Goal: Transaction & Acquisition: Purchase product/service

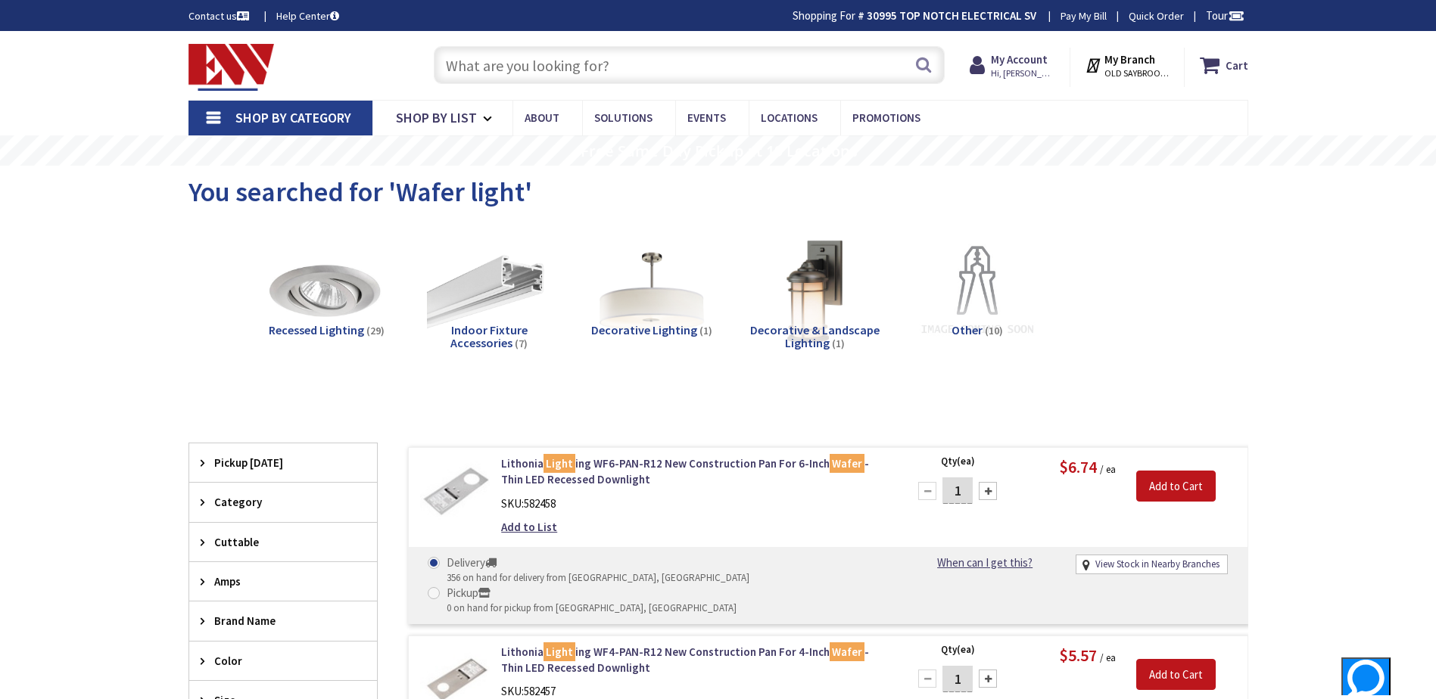
click at [493, 67] on input "text" at bounding box center [689, 65] width 511 height 38
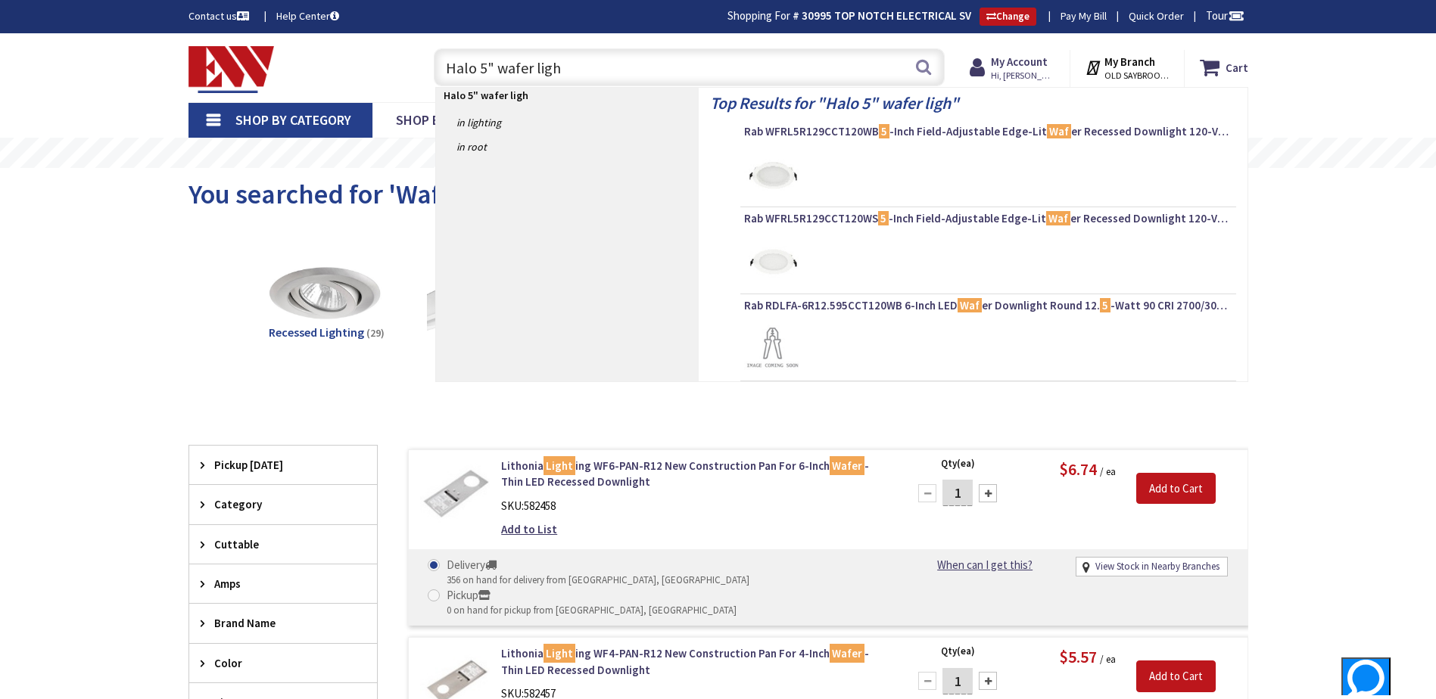
type input "Halo 5" wafer light"
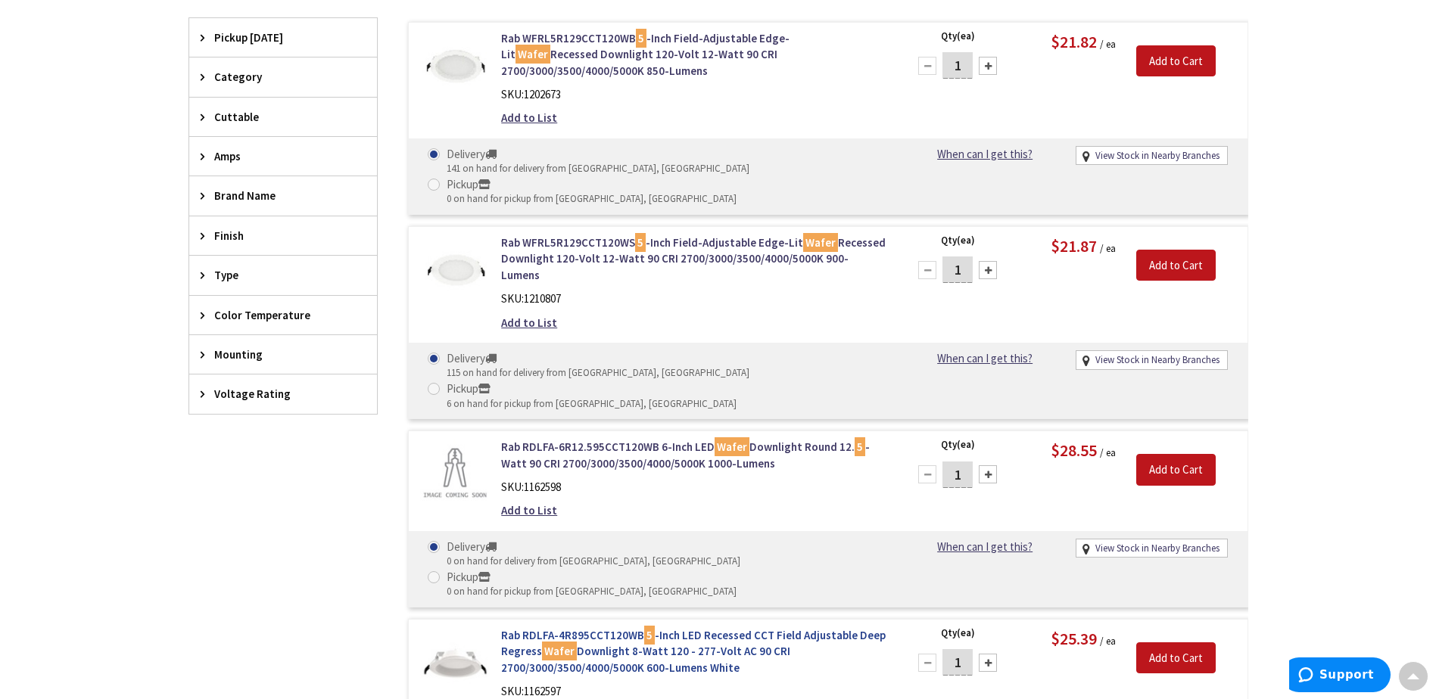
scroll to position [454, 0]
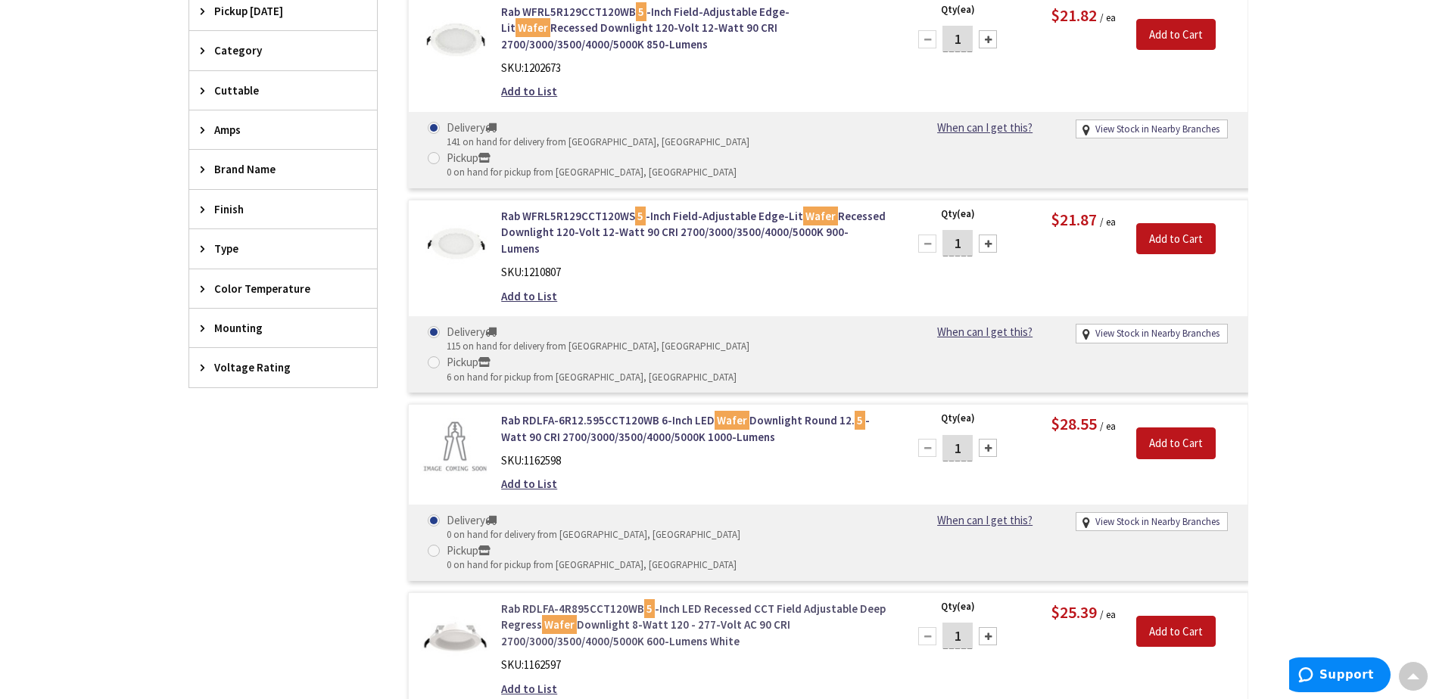
click at [720, 601] on link "Rab RDLFA-4R895CCT120WB 5 -Inch LED Recessed CCT Field Adjustable Deep Regress …" at bounding box center [693, 625] width 385 height 48
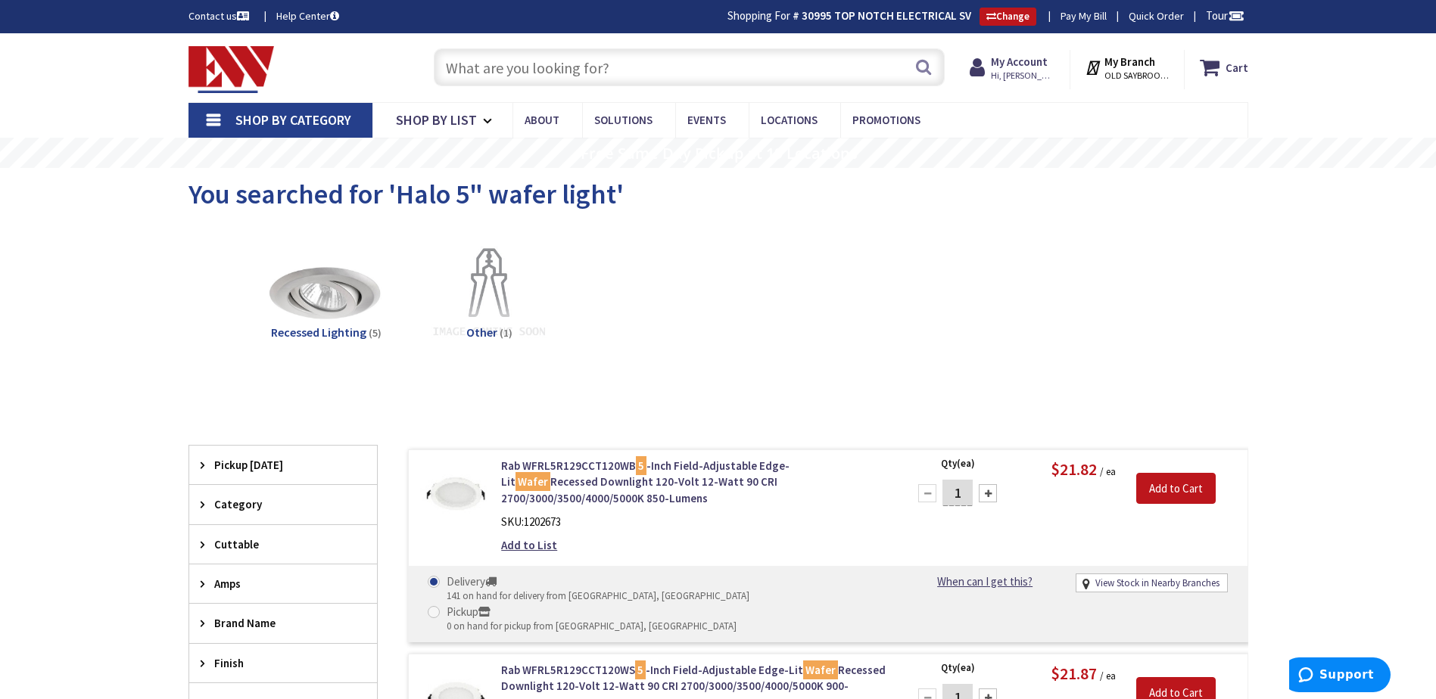
click at [590, 83] on input "text" at bounding box center [689, 67] width 511 height 38
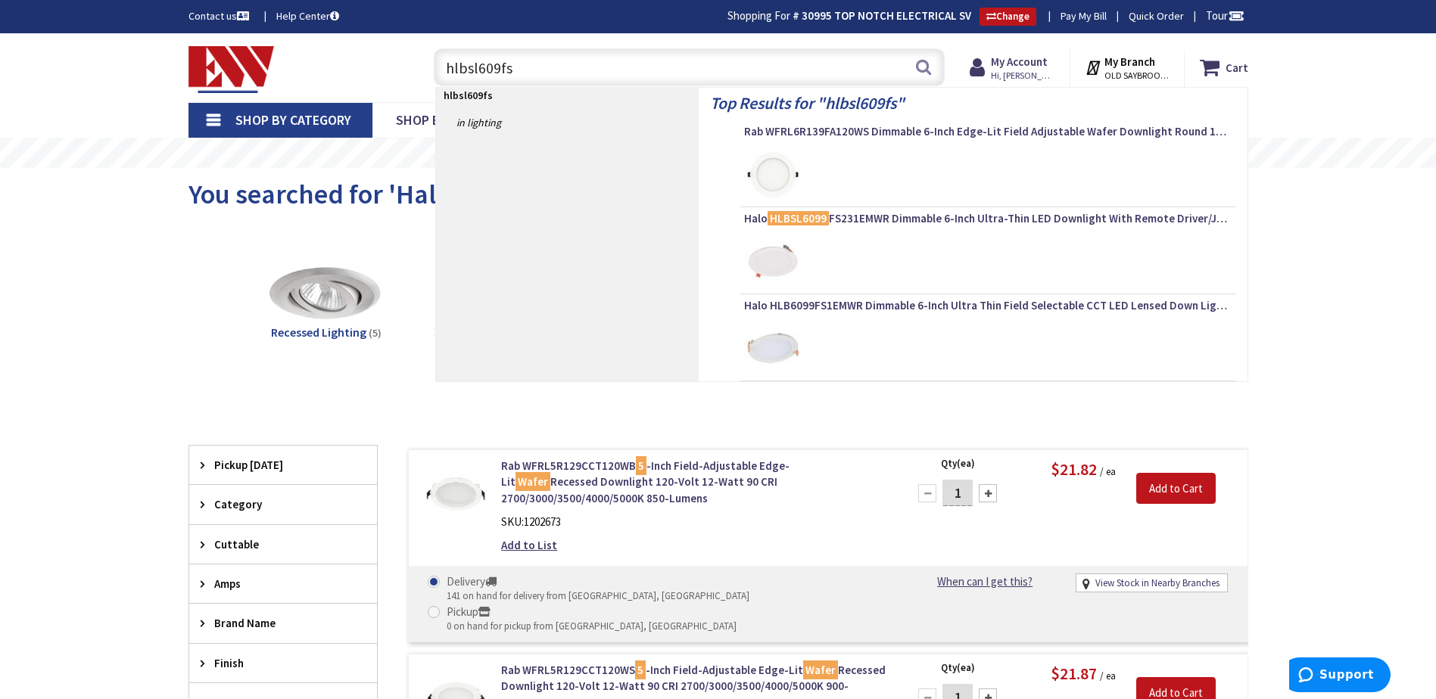
type input "hlbsl609fs5"
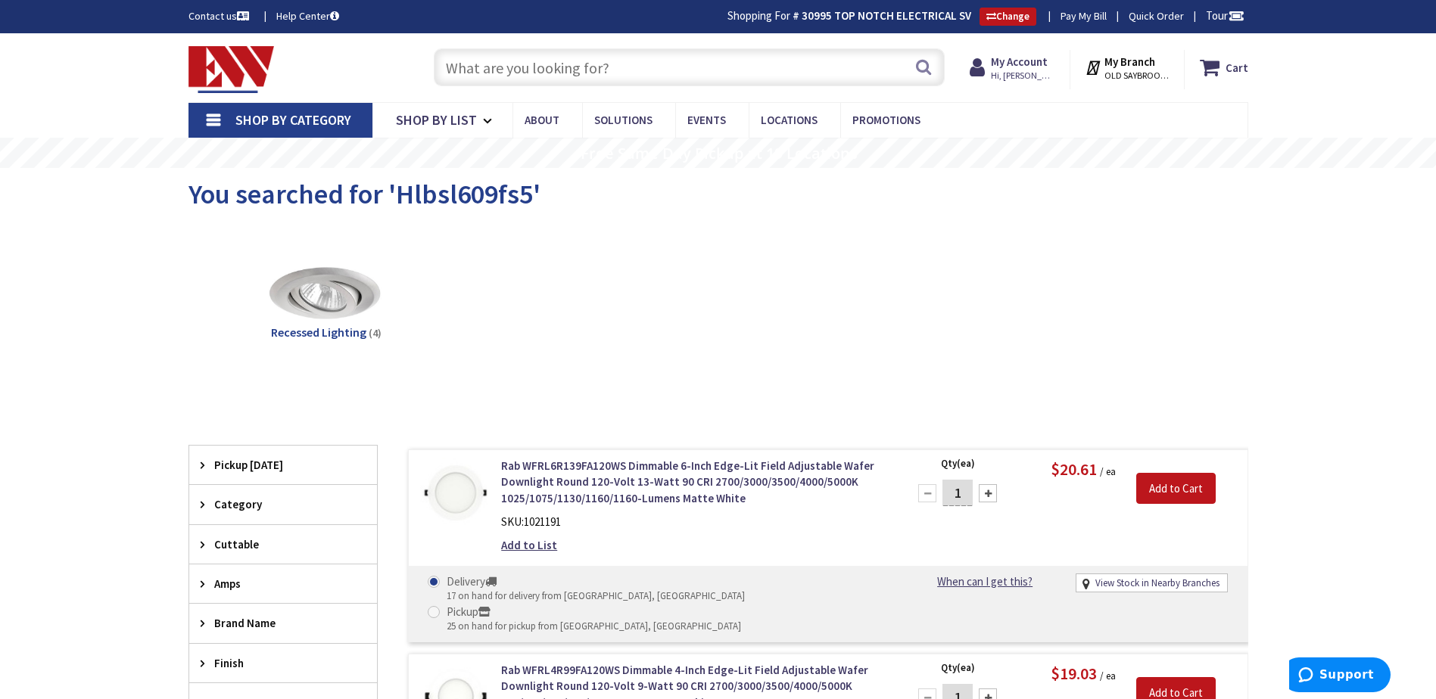
click at [567, 74] on input "text" at bounding box center [689, 67] width 511 height 38
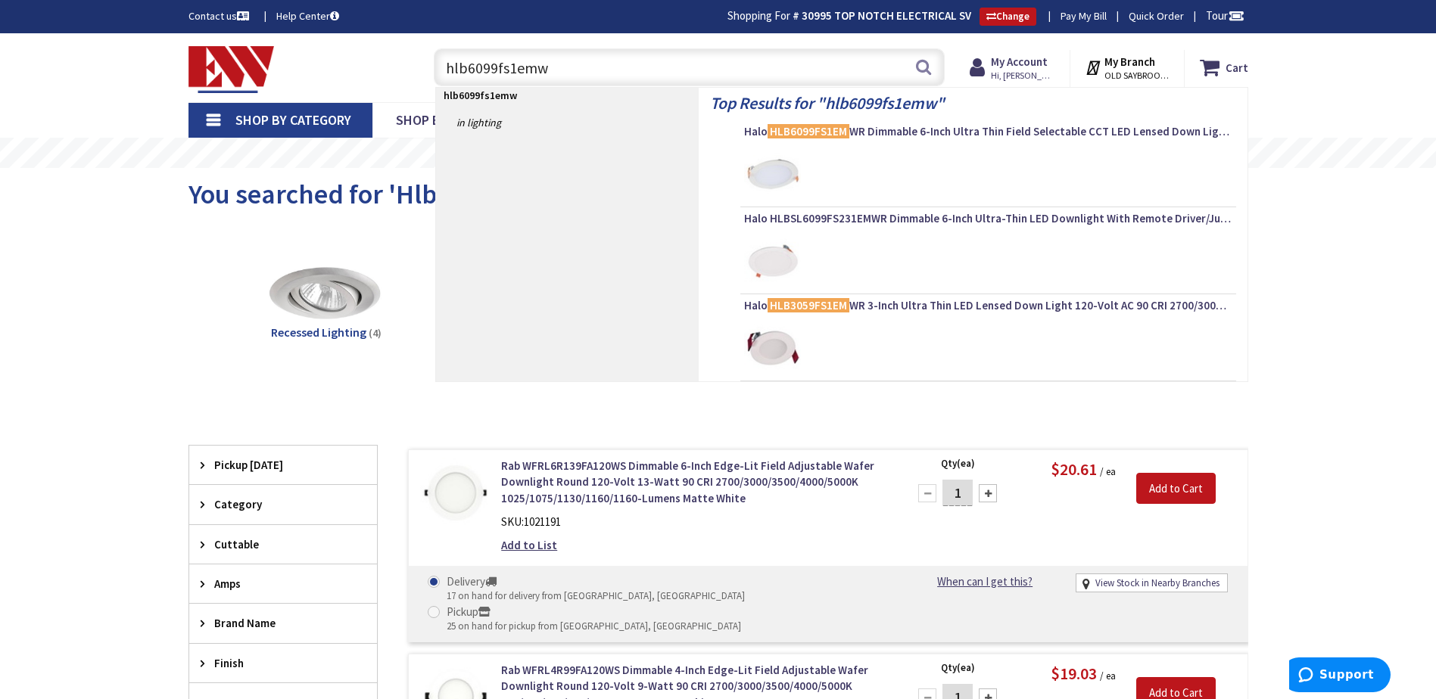
type input "hlb6099fs1emwr"
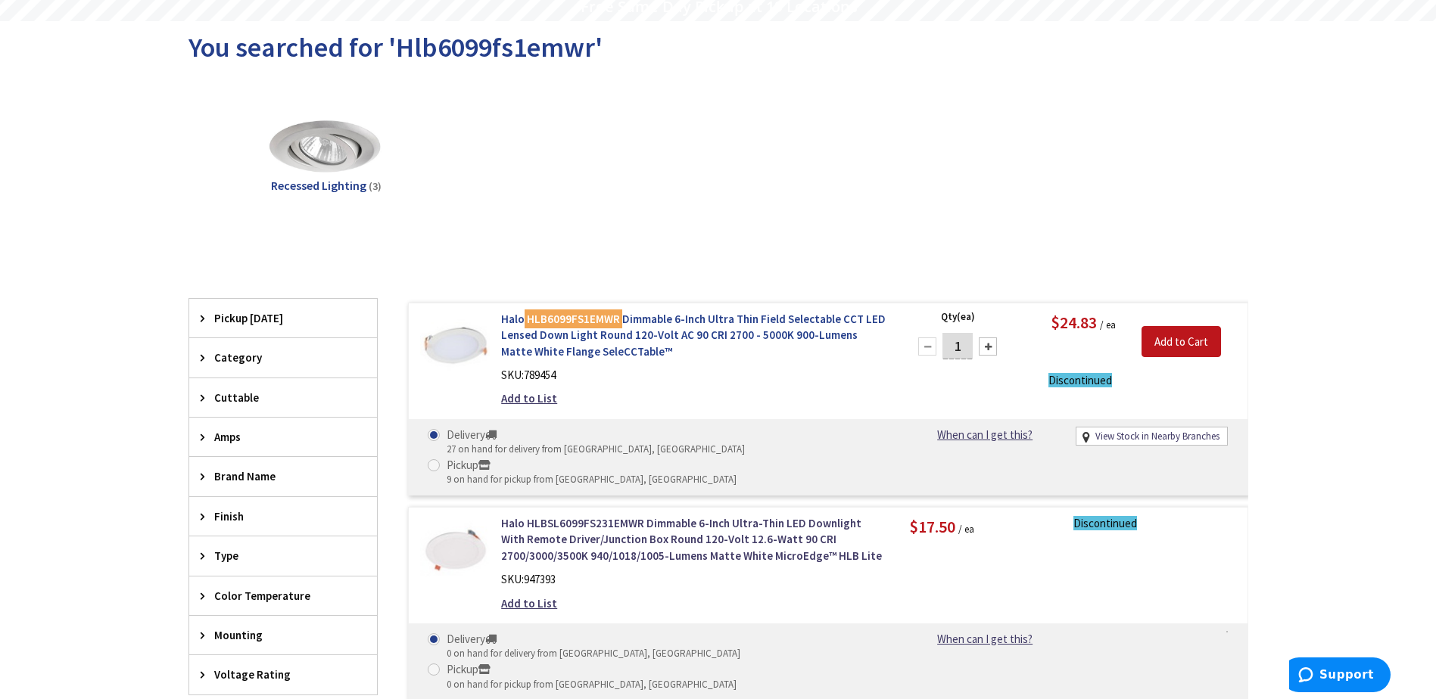
scroll to position [151, 0]
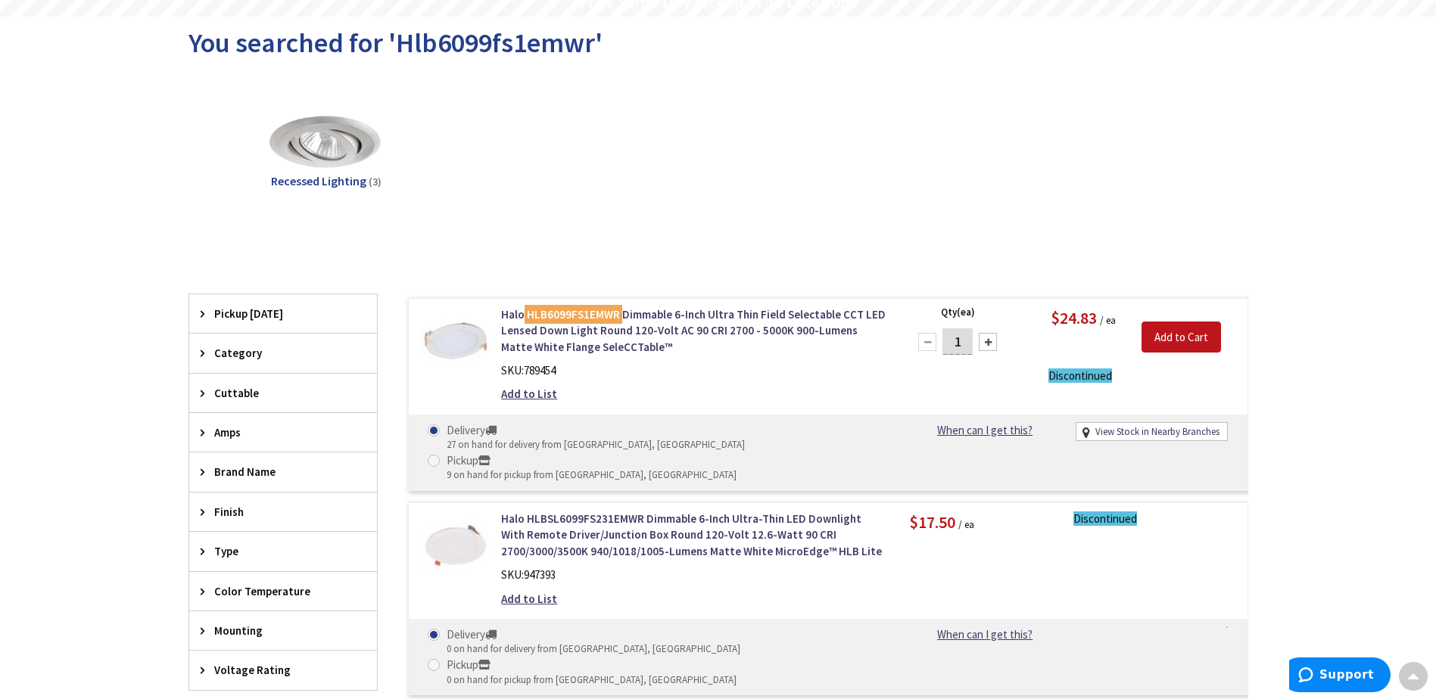
click at [968, 340] on input "1" at bounding box center [957, 341] width 30 height 26
type input "12"
click at [1206, 338] on input "Add to Cart" at bounding box center [1180, 338] width 79 height 32
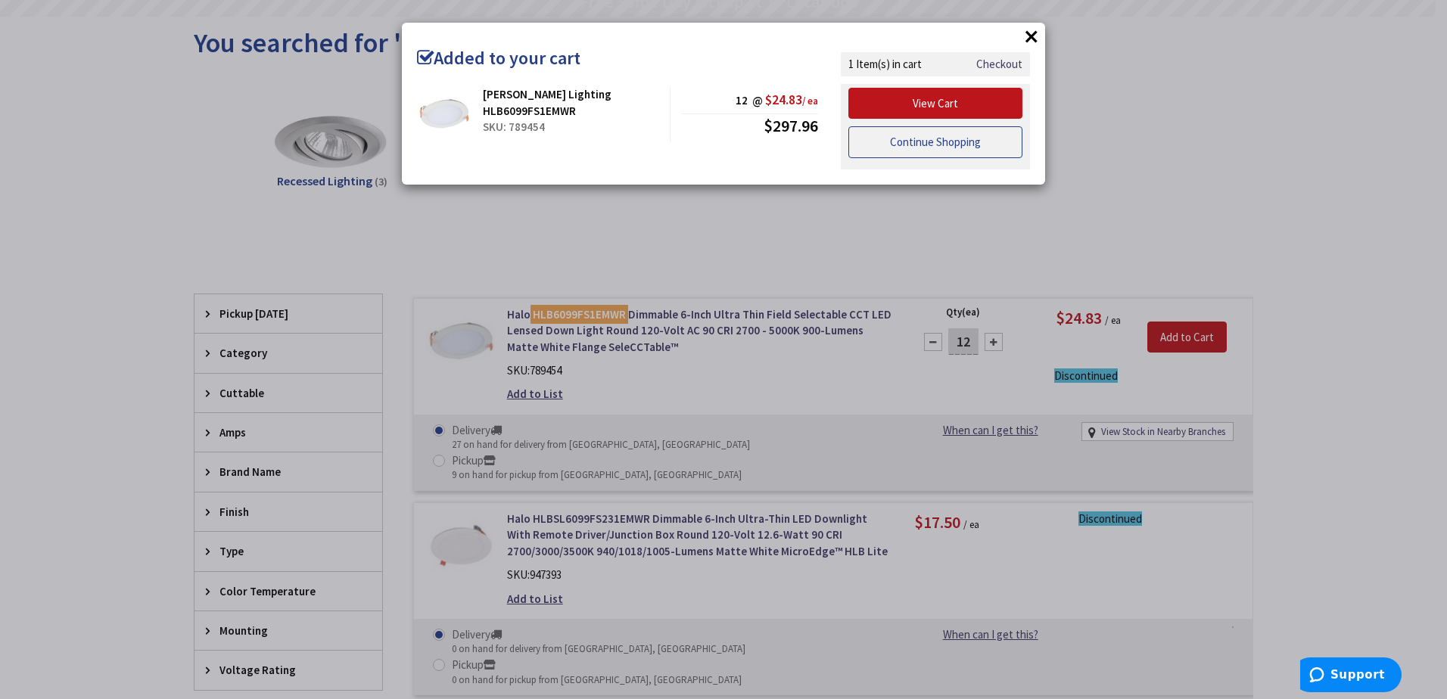
click at [949, 147] on link "Continue Shopping" at bounding box center [935, 142] width 174 height 32
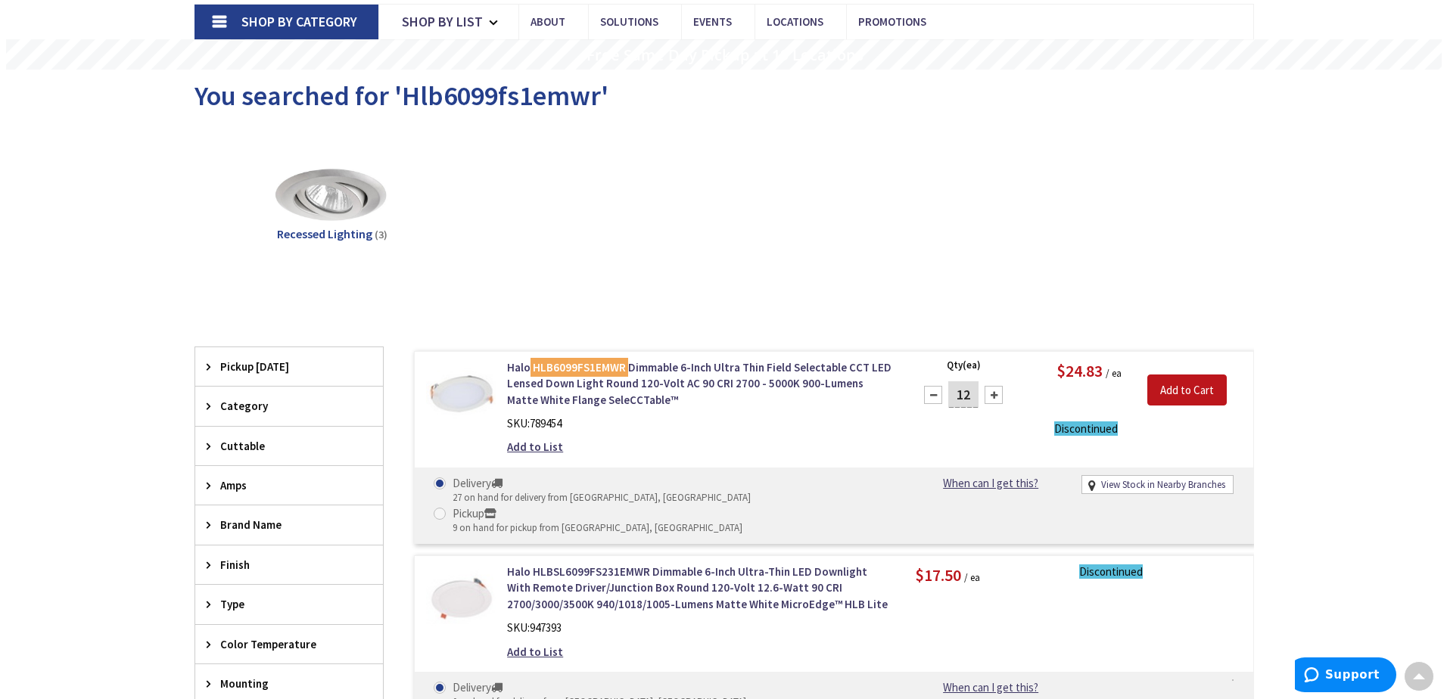
scroll to position [0, 0]
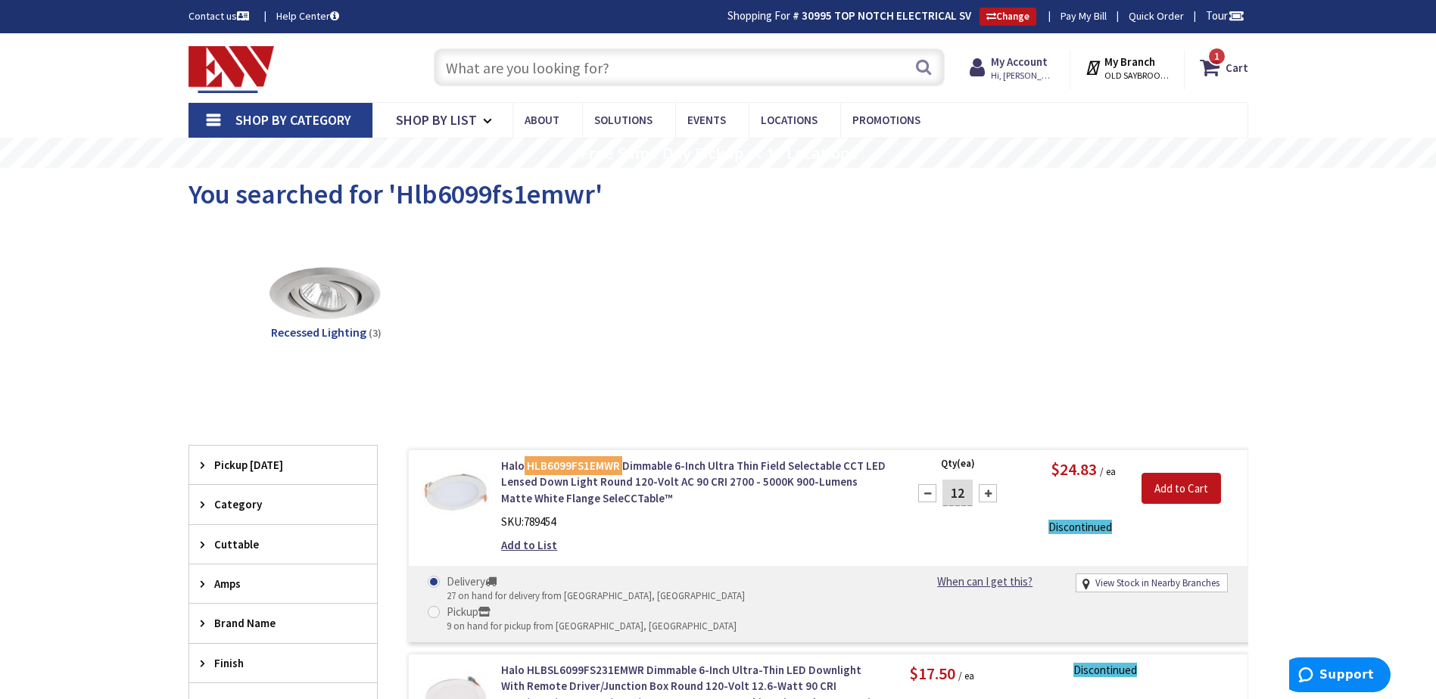
click at [525, 71] on input "text" at bounding box center [689, 67] width 511 height 38
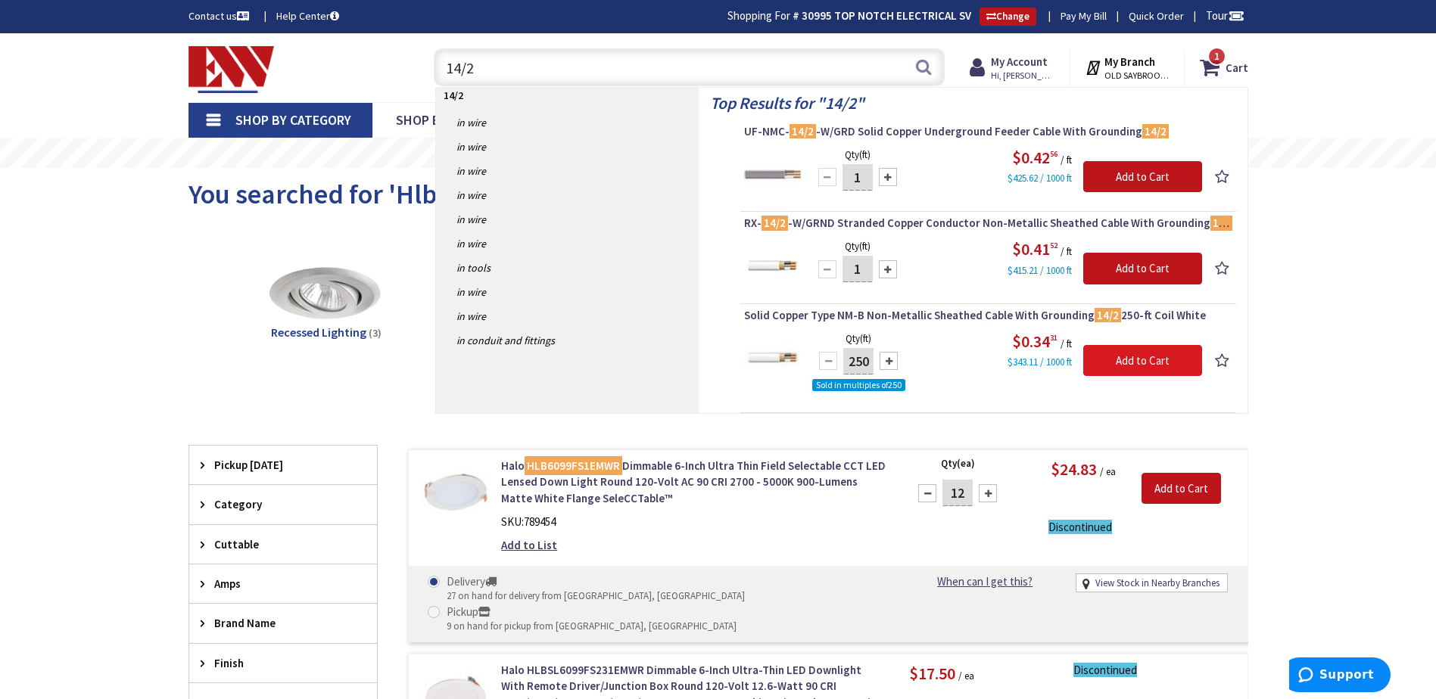
type input "14/2"
click at [1105, 363] on input "Add to Cart" at bounding box center [1142, 361] width 119 height 32
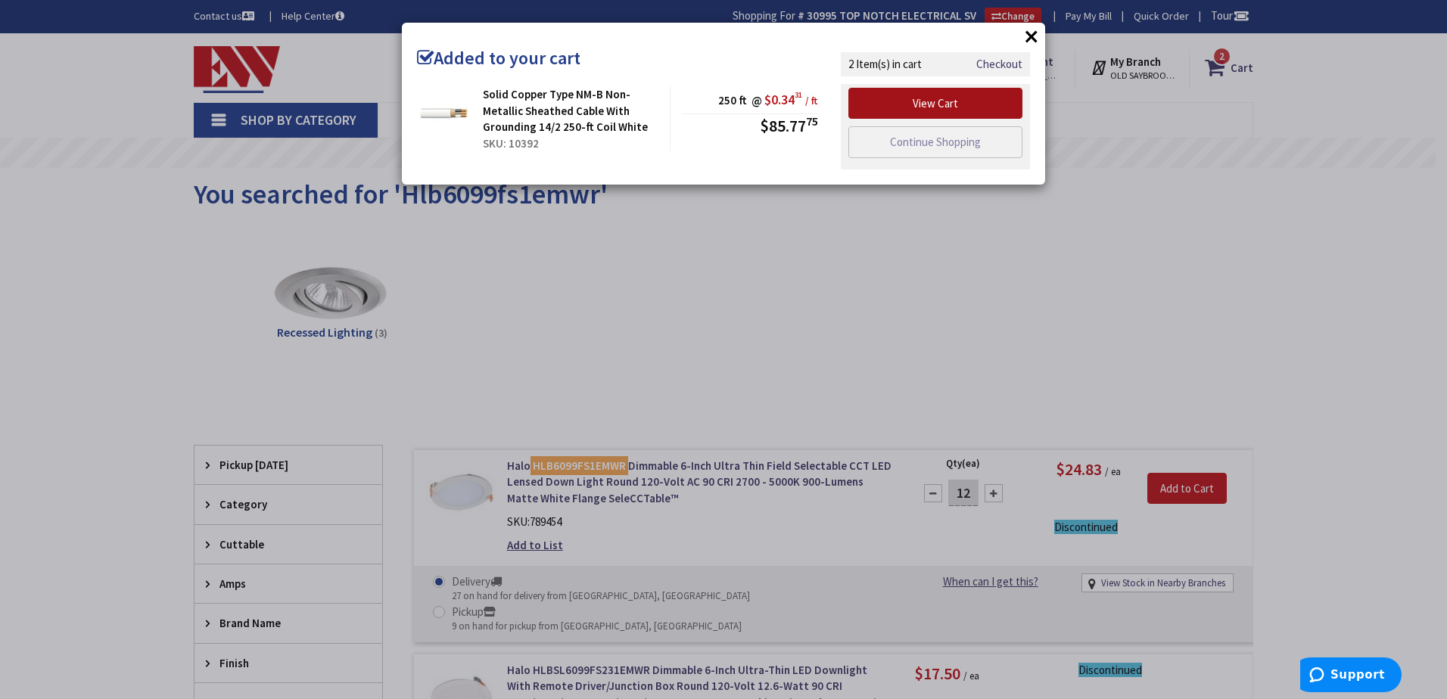
click at [976, 103] on link "View Cart" at bounding box center [935, 104] width 174 height 32
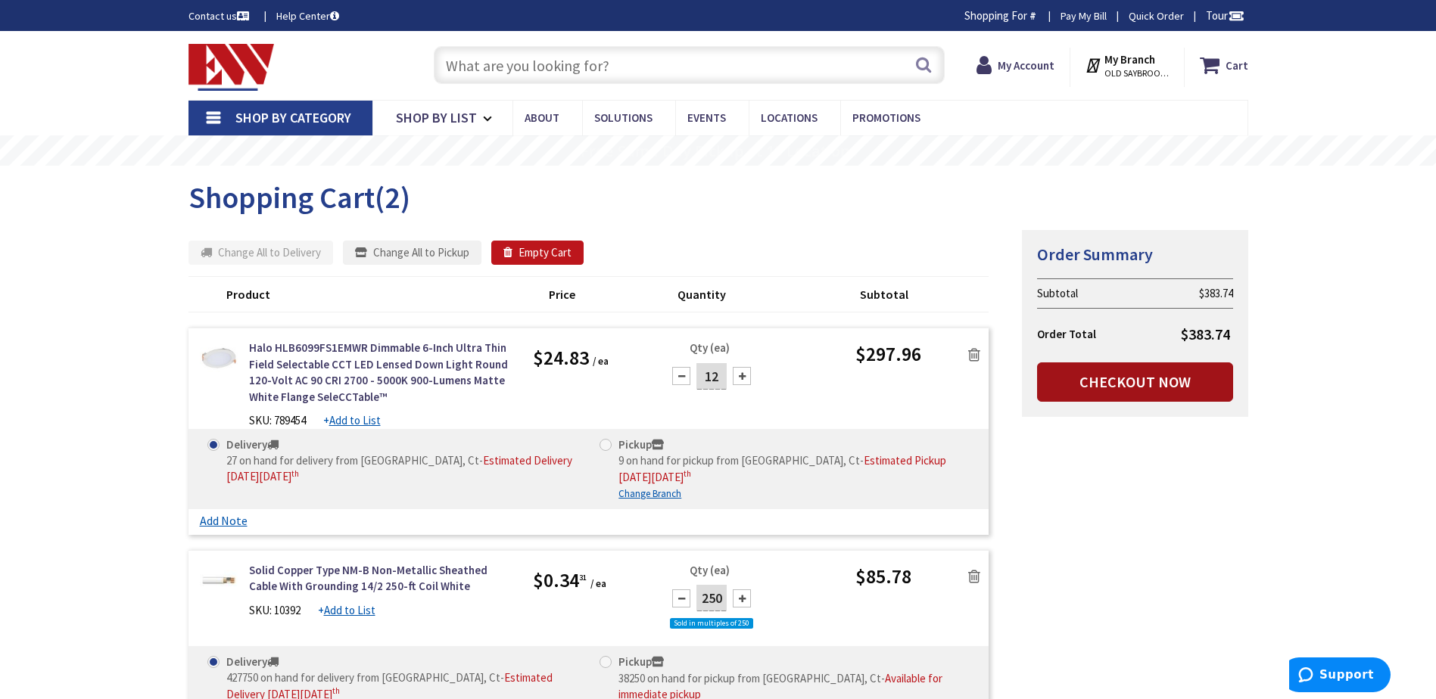
click at [1118, 372] on link "Checkout Now" at bounding box center [1135, 382] width 196 height 39
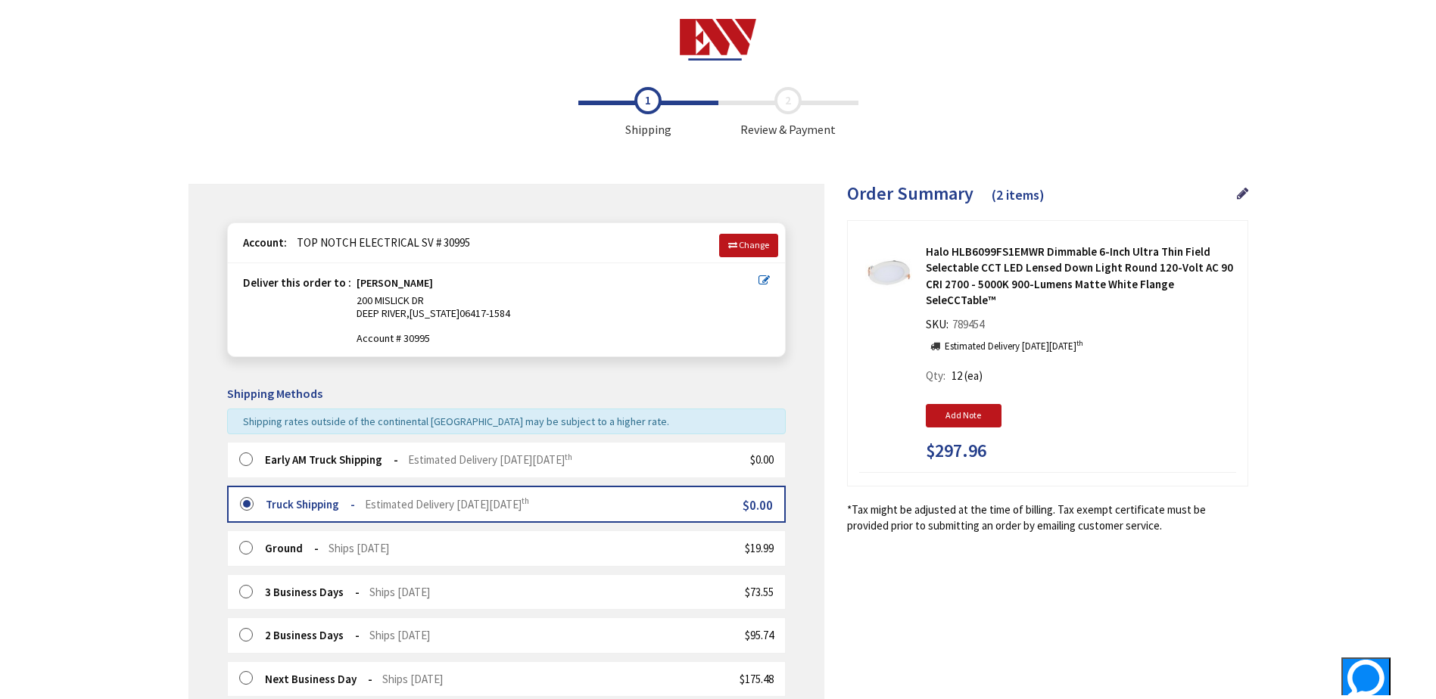
click at [246, 457] on label at bounding box center [250, 460] width 23 height 15
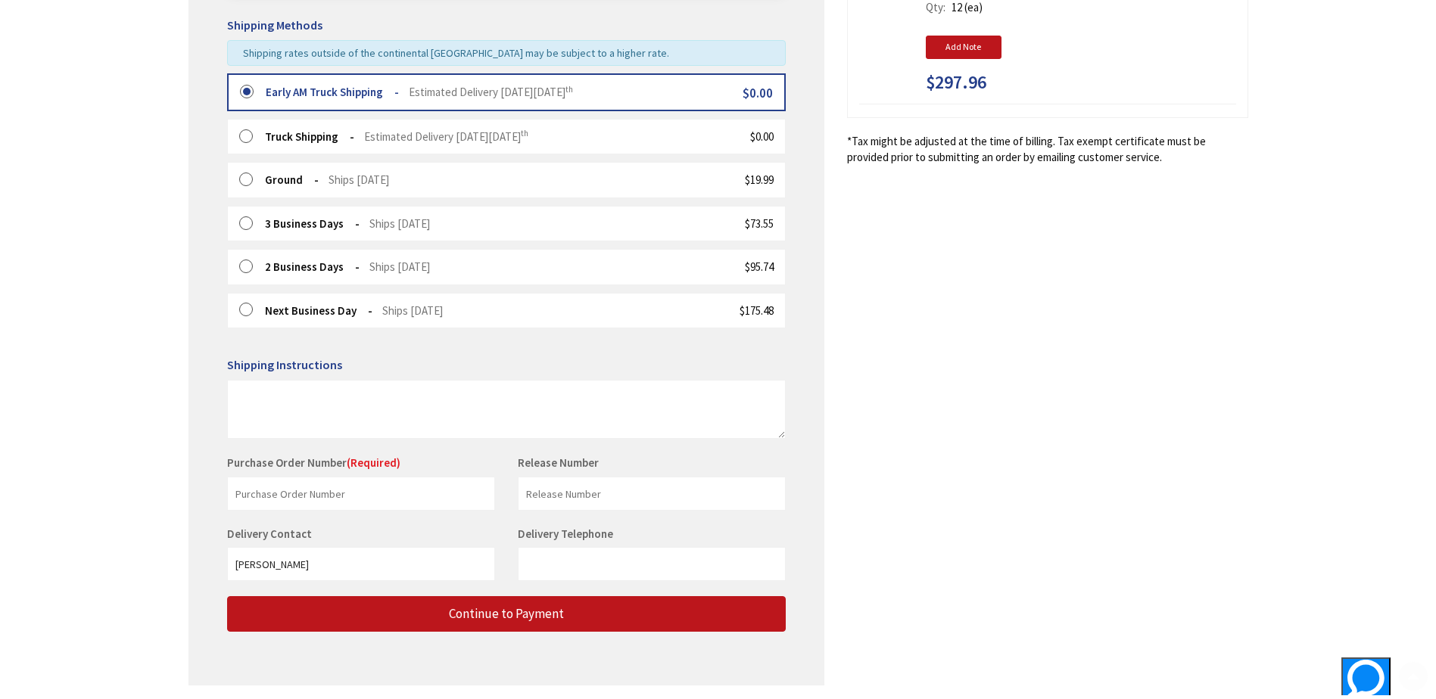
scroll to position [378, 0]
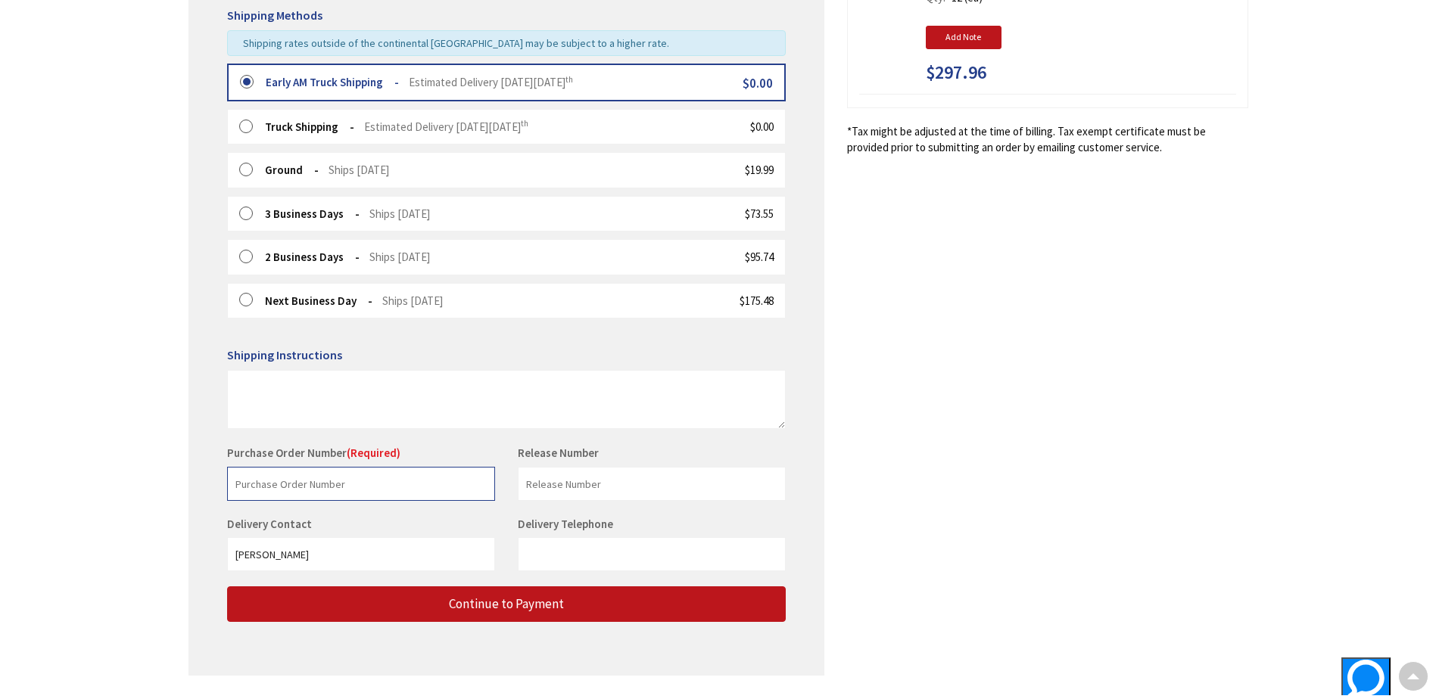
click at [309, 491] on input "text" at bounding box center [361, 484] width 268 height 34
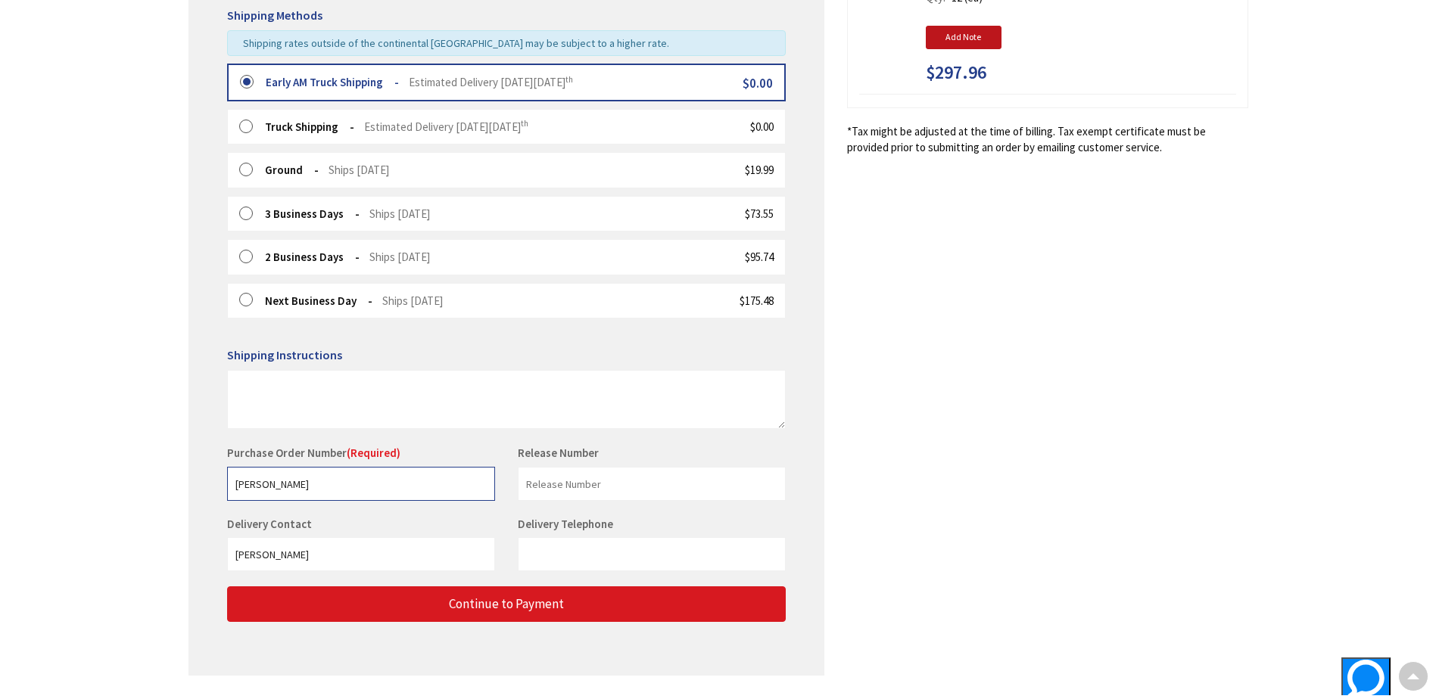
type input "[PERSON_NAME]"
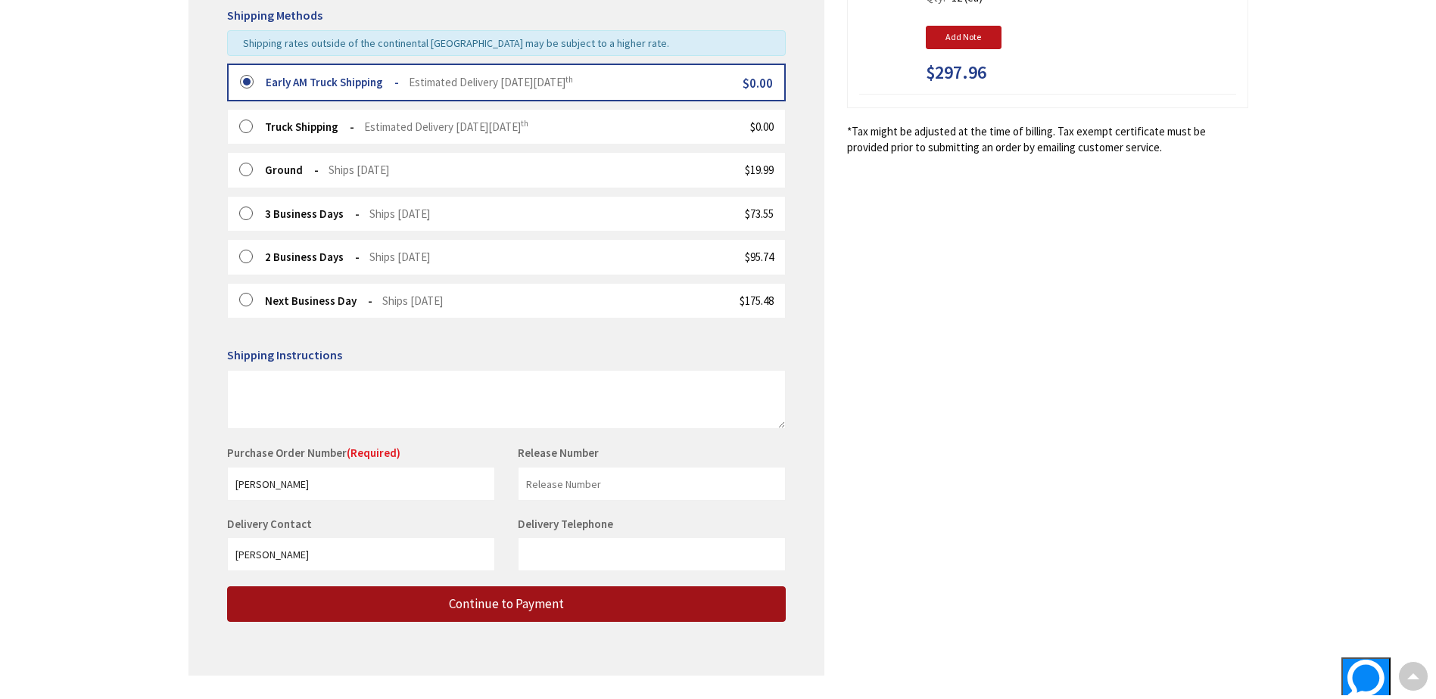
click at [481, 612] on span "Continue to Payment" at bounding box center [506, 604] width 115 height 17
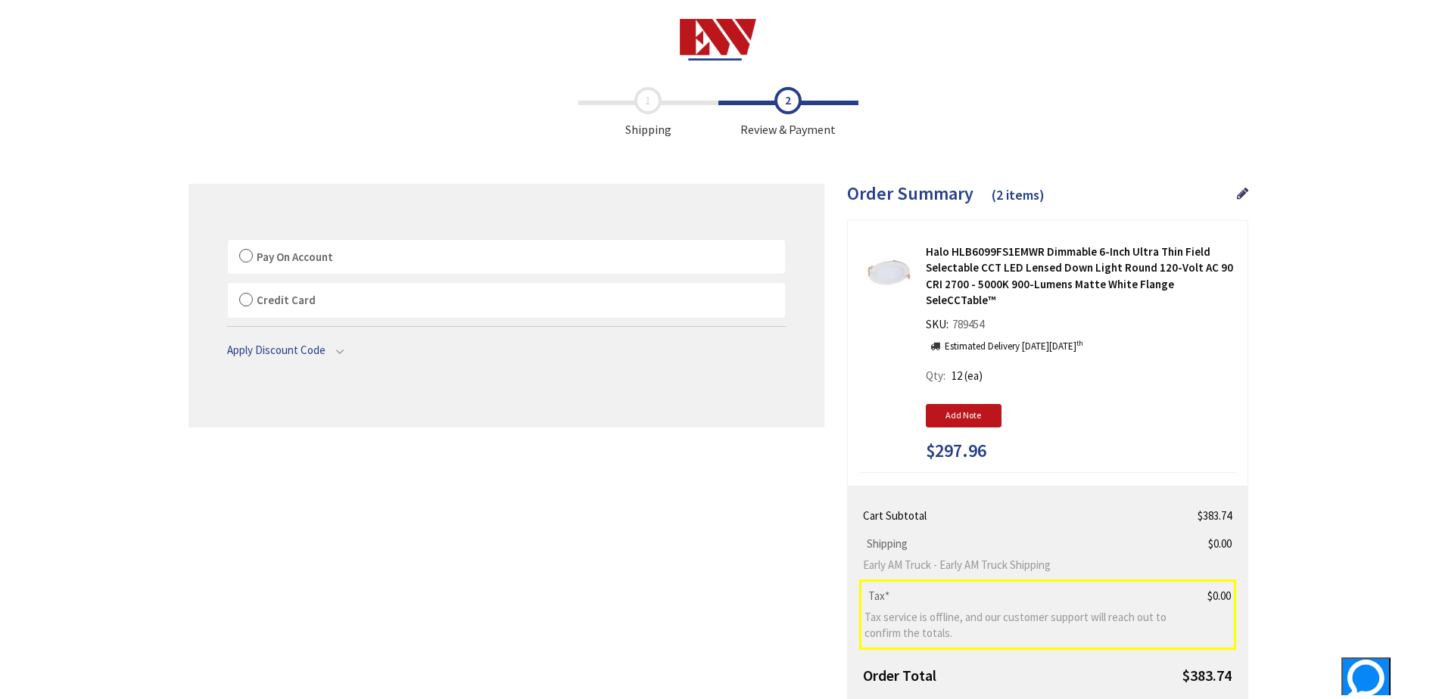
click at [250, 257] on label "Pay On Account" at bounding box center [506, 257] width 557 height 35
click at [228, 243] on input "Pay On Account" at bounding box center [228, 243] width 0 height 0
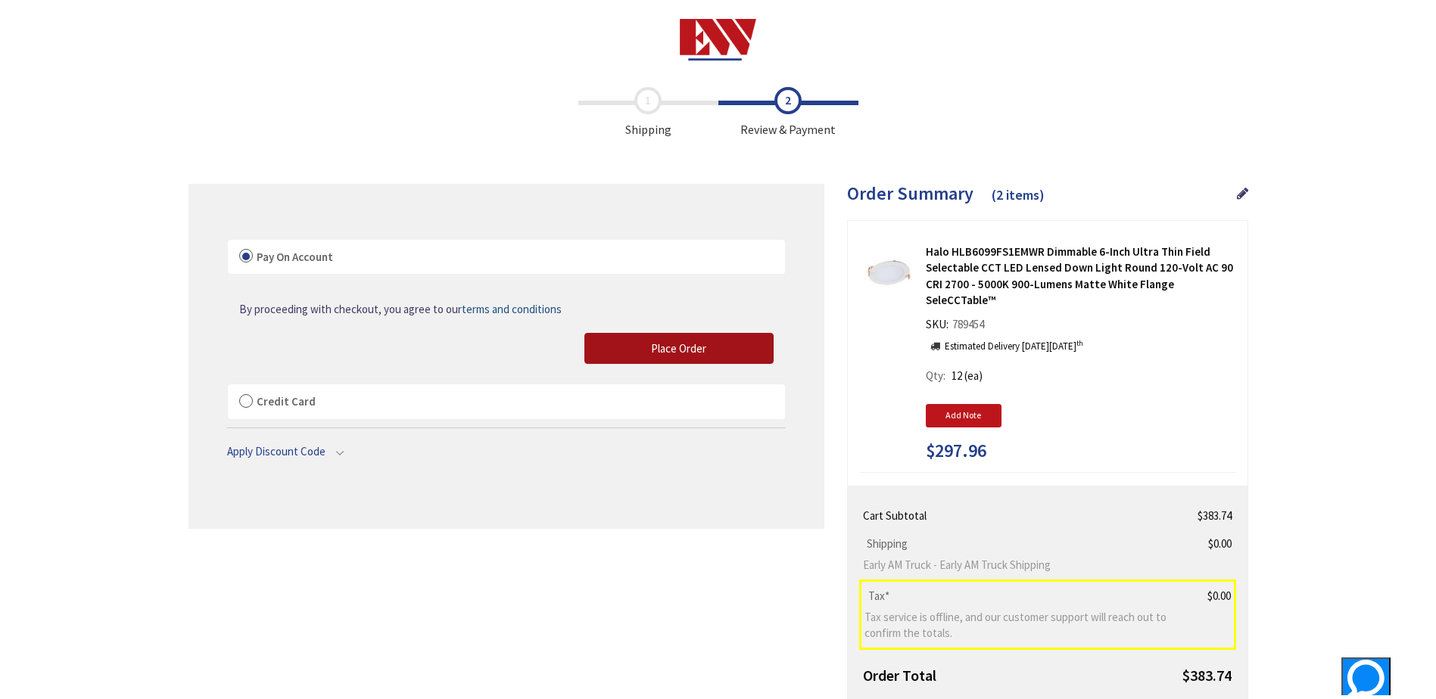
click at [707, 341] on button "Place Order" at bounding box center [678, 349] width 189 height 32
